Goal: Transaction & Acquisition: Book appointment/travel/reservation

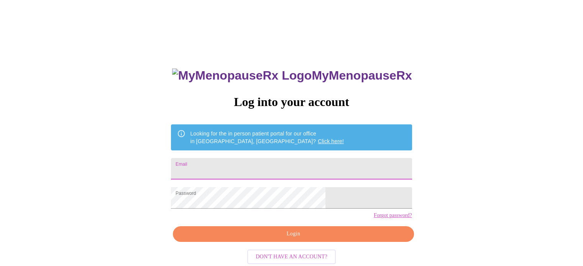
click at [337, 167] on input "Email" at bounding box center [291, 168] width 241 height 21
type input "[PERSON_NAME][EMAIL_ADDRESS][PERSON_NAME][DOMAIN_NAME]"
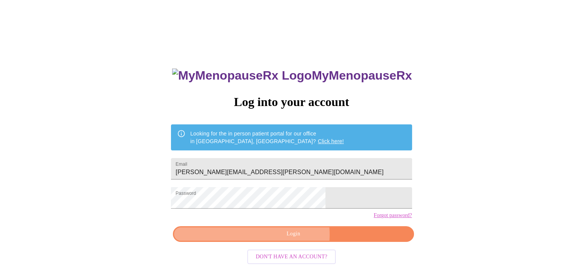
click at [294, 239] on span "Login" at bounding box center [293, 234] width 223 height 10
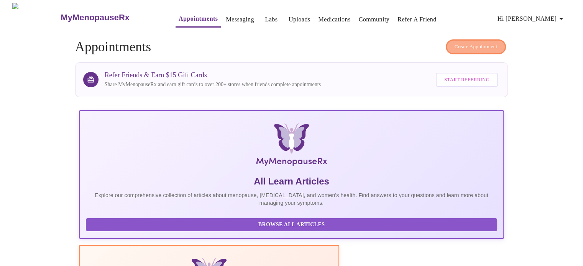
click at [467, 46] on span "Create Appointment" at bounding box center [475, 47] width 43 height 9
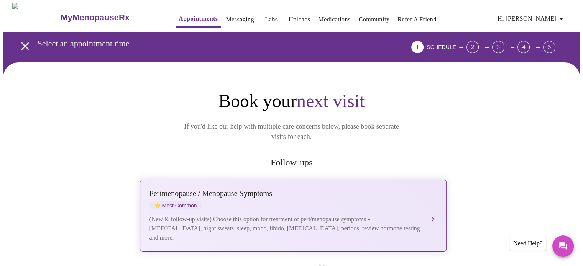
click at [244, 189] on div "Perimenopause / Menopause Symptoms ⭐ Most Common" at bounding box center [285, 199] width 272 height 21
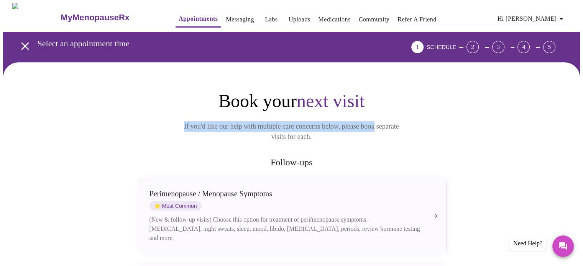
drag, startPoint x: 582, startPoint y: 80, endPoint x: 587, endPoint y: 102, distance: 23.1
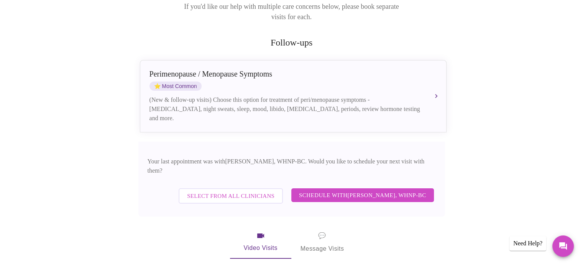
scroll to position [124, 0]
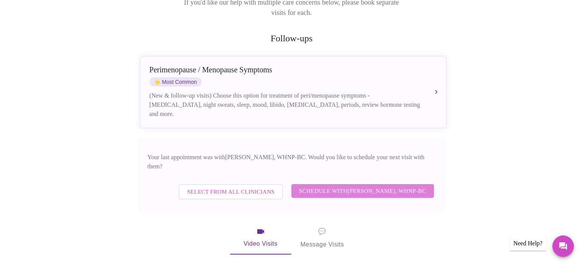
click at [398, 186] on span "Schedule with Meghan Matz, WHNP-BC" at bounding box center [362, 191] width 127 height 10
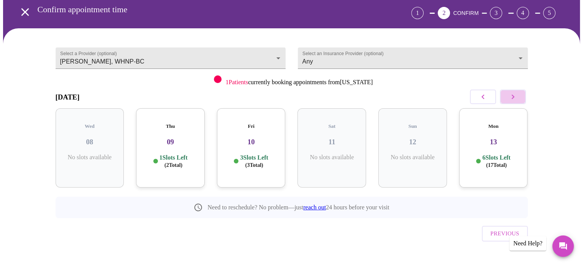
click at [513, 95] on icon "button" at bounding box center [512, 96] width 9 height 9
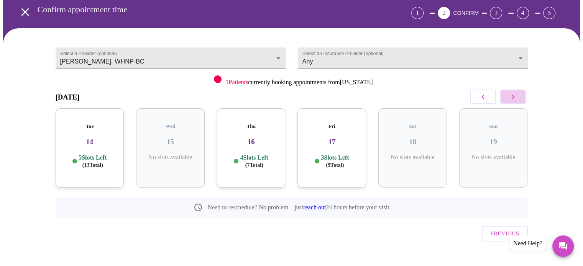
click at [513, 95] on icon "button" at bounding box center [512, 96] width 9 height 9
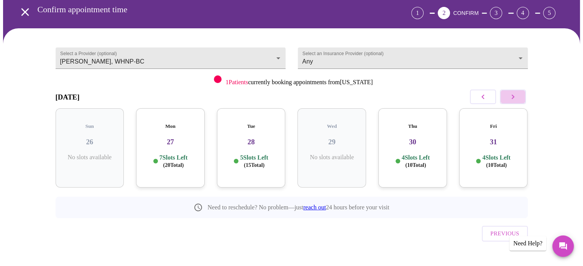
click at [513, 95] on icon "button" at bounding box center [512, 96] width 9 height 9
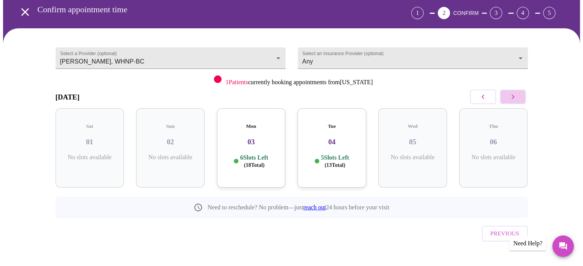
click at [513, 95] on icon "button" at bounding box center [512, 96] width 9 height 9
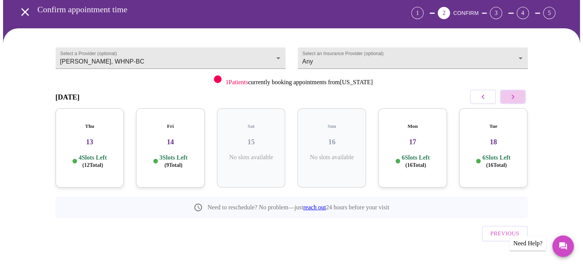
click at [513, 95] on icon "button" at bounding box center [512, 96] width 9 height 9
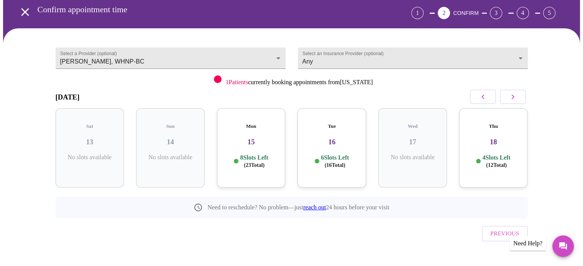
click at [513, 95] on icon "button" at bounding box center [512, 96] width 9 height 9
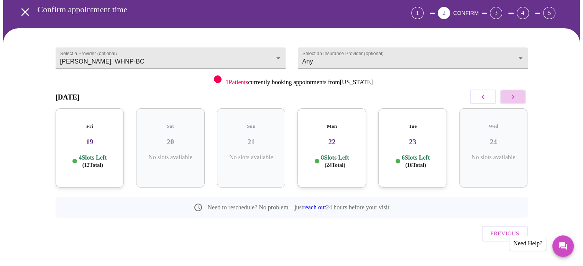
click at [513, 95] on icon "button" at bounding box center [512, 96] width 9 height 9
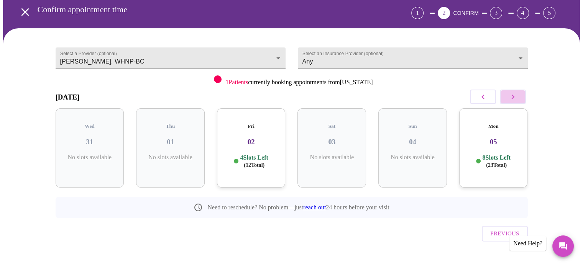
click at [513, 95] on icon "button" at bounding box center [512, 96] width 9 height 9
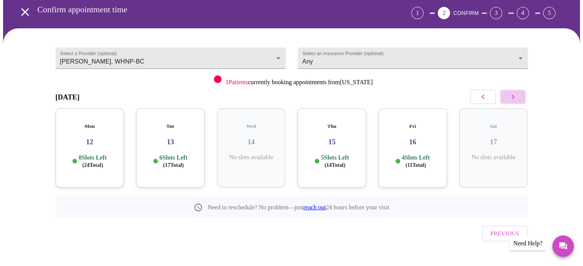
click at [513, 95] on icon "button" at bounding box center [512, 96] width 9 height 9
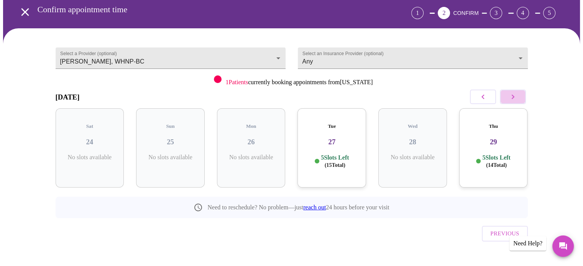
click at [513, 95] on icon "button" at bounding box center [512, 96] width 9 height 9
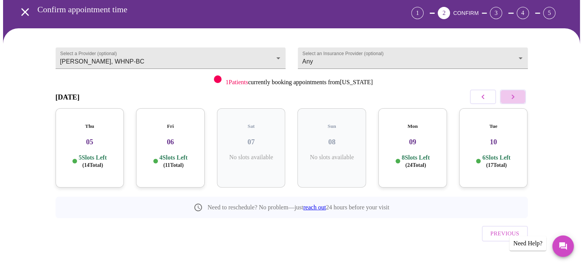
click at [513, 95] on icon "button" at bounding box center [512, 96] width 9 height 9
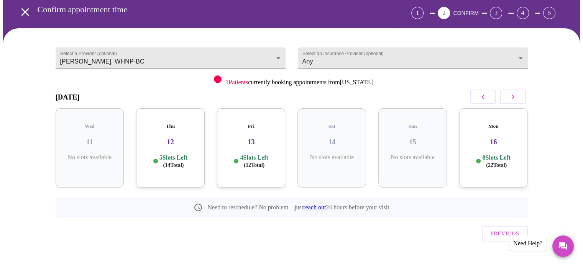
click at [238, 138] on h3 "13" at bounding box center [251, 142] width 56 height 8
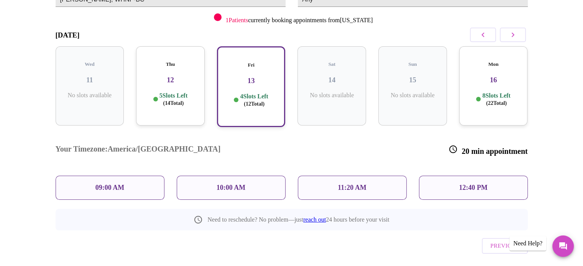
scroll to position [92, 0]
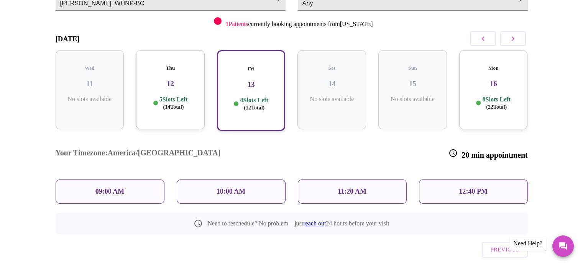
click at [179, 80] on h3 "12" at bounding box center [170, 84] width 56 height 8
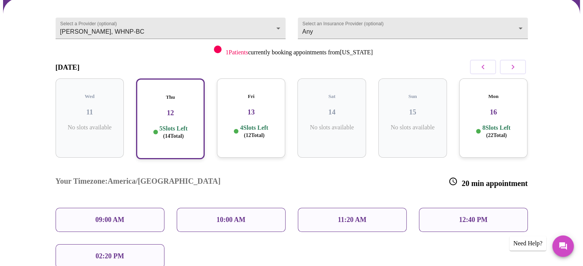
scroll to position [64, 0]
click at [485, 64] on icon "button" at bounding box center [482, 66] width 9 height 9
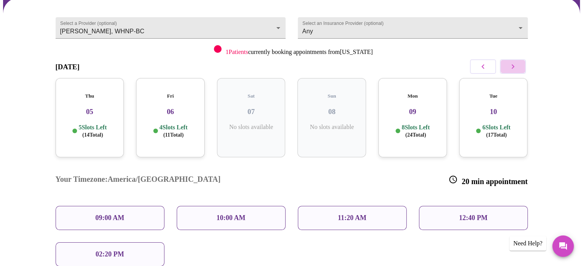
click at [504, 66] on button "button" at bounding box center [513, 66] width 26 height 15
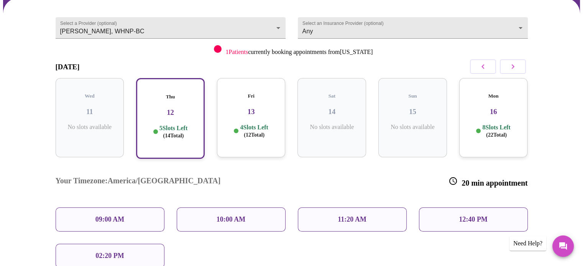
click at [493, 108] on h3 "16" at bounding box center [493, 112] width 56 height 8
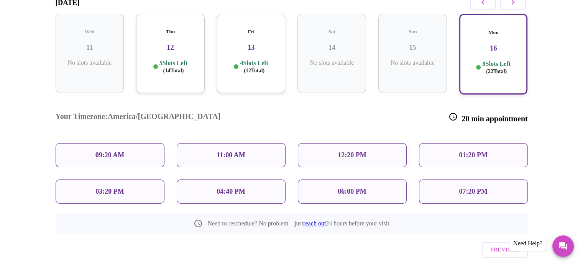
scroll to position [135, 0]
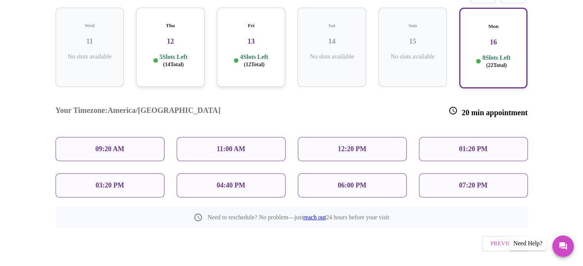
click at [365, 182] on p "06:00 PM" at bounding box center [351, 186] width 28 height 8
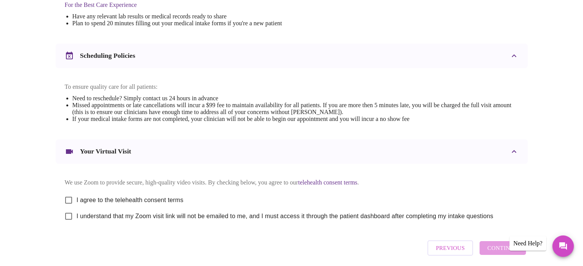
scroll to position [288, 0]
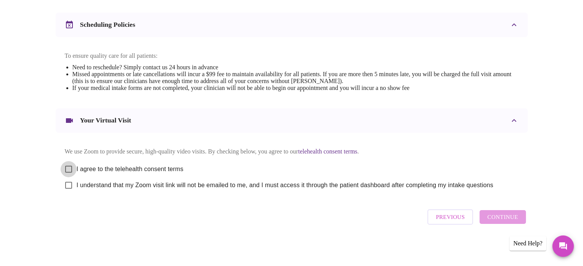
click at [68, 163] on input "I agree to the telehealth consent terms" at bounding box center [69, 169] width 16 height 16
checkbox input "true"
click at [67, 186] on input "I understand that my Zoom visit link will not be emailed to me, and I must acce…" at bounding box center [69, 185] width 16 height 16
checkbox input "true"
click at [493, 219] on span "Continue" at bounding box center [502, 217] width 31 height 10
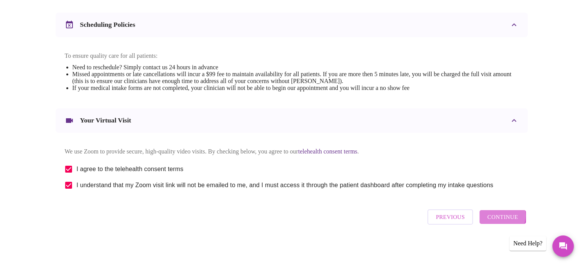
scroll to position [59, 0]
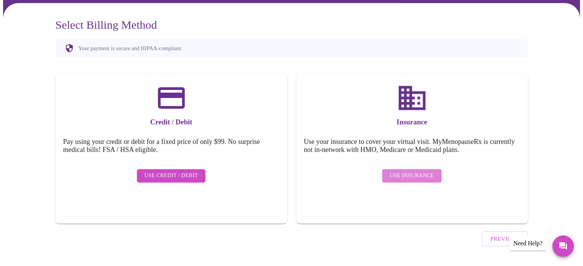
click at [421, 171] on span "Use Insurance" at bounding box center [412, 176] width 44 height 10
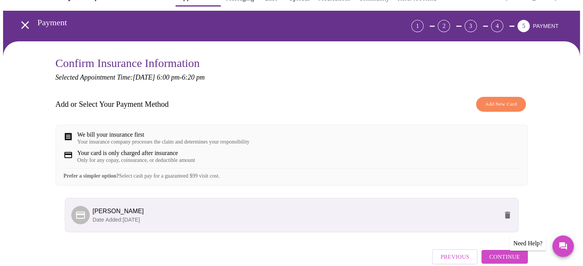
scroll to position [66, 0]
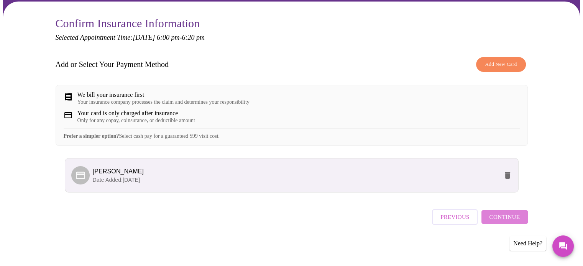
click at [507, 222] on span "Continue" at bounding box center [504, 217] width 31 height 10
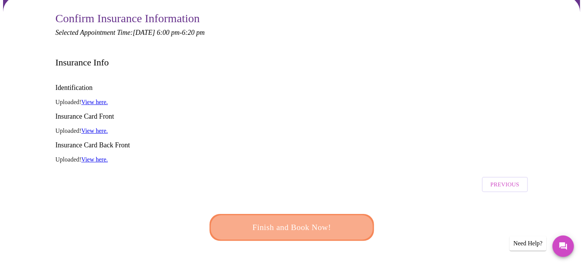
click at [315, 221] on span "Finish and Book Now!" at bounding box center [292, 228] width 142 height 14
